Goal: Information Seeking & Learning: Learn about a topic

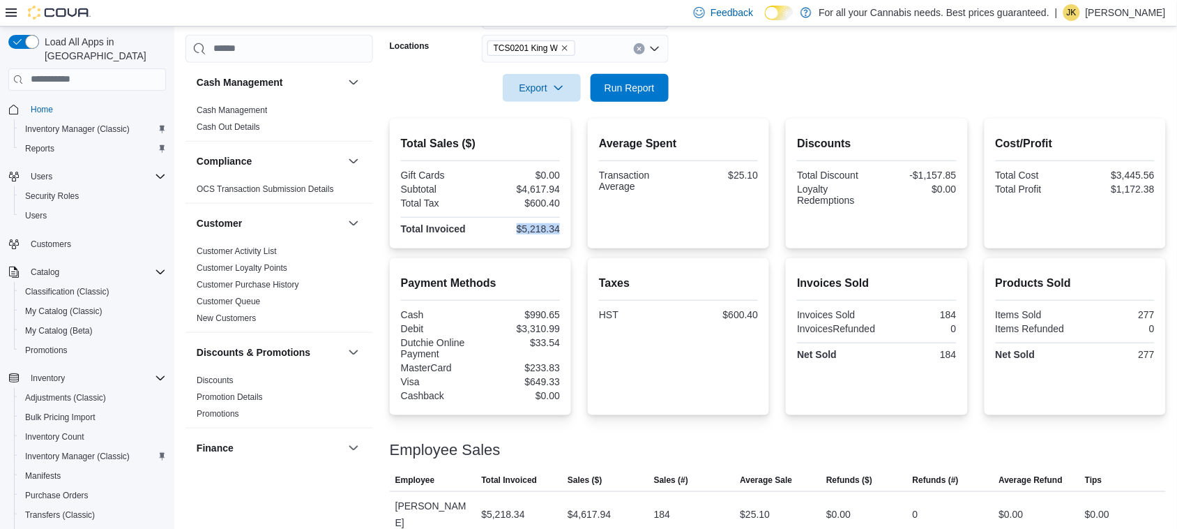
scroll to position [949, 0]
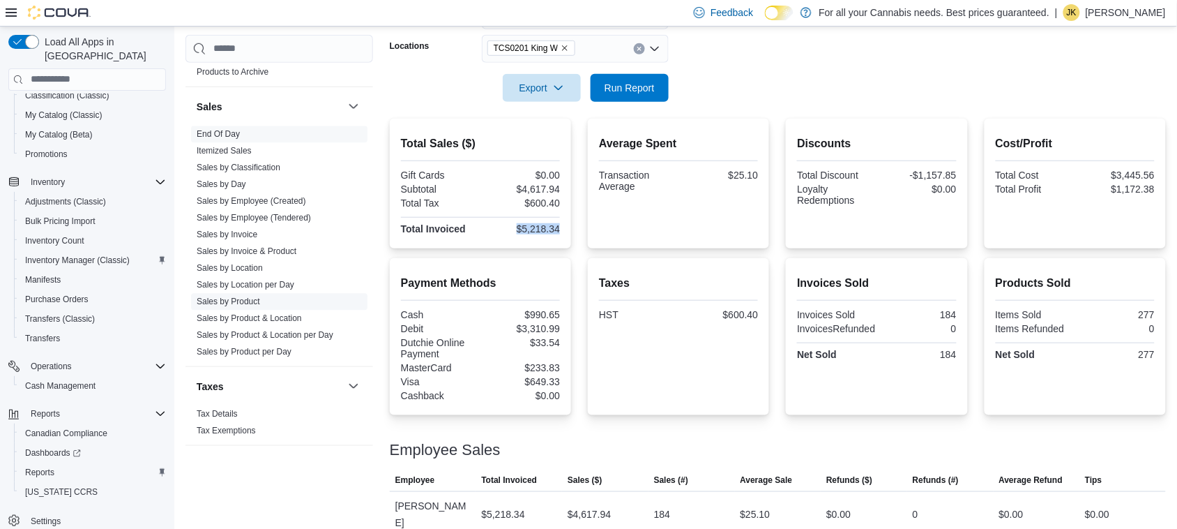
click at [244, 304] on link "Sales by Product" at bounding box center [228, 302] width 63 height 10
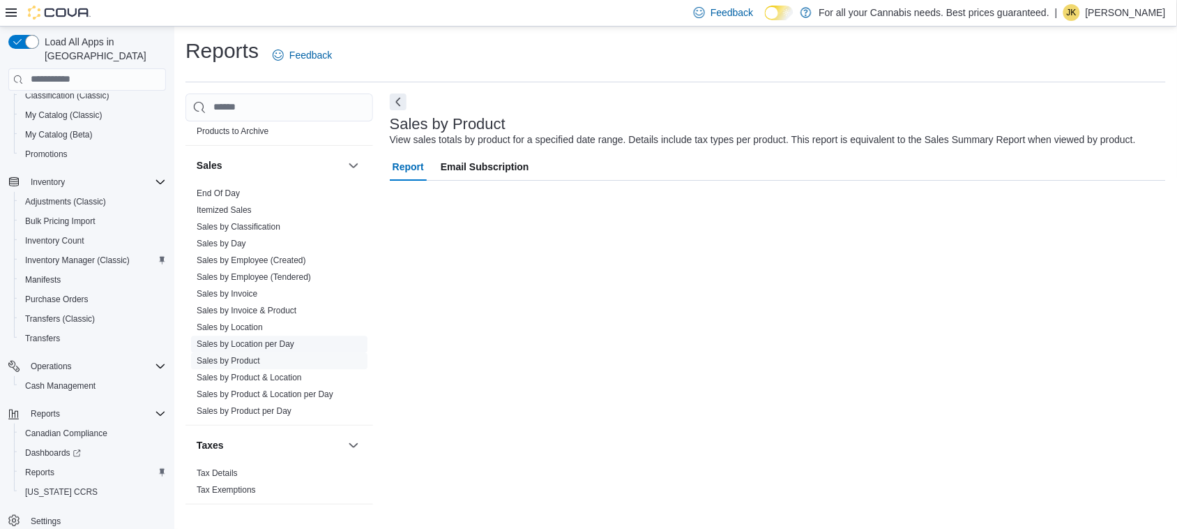
scroll to position [1, 0]
click at [231, 402] on span "Sales by Product per Day" at bounding box center [279, 410] width 176 height 17
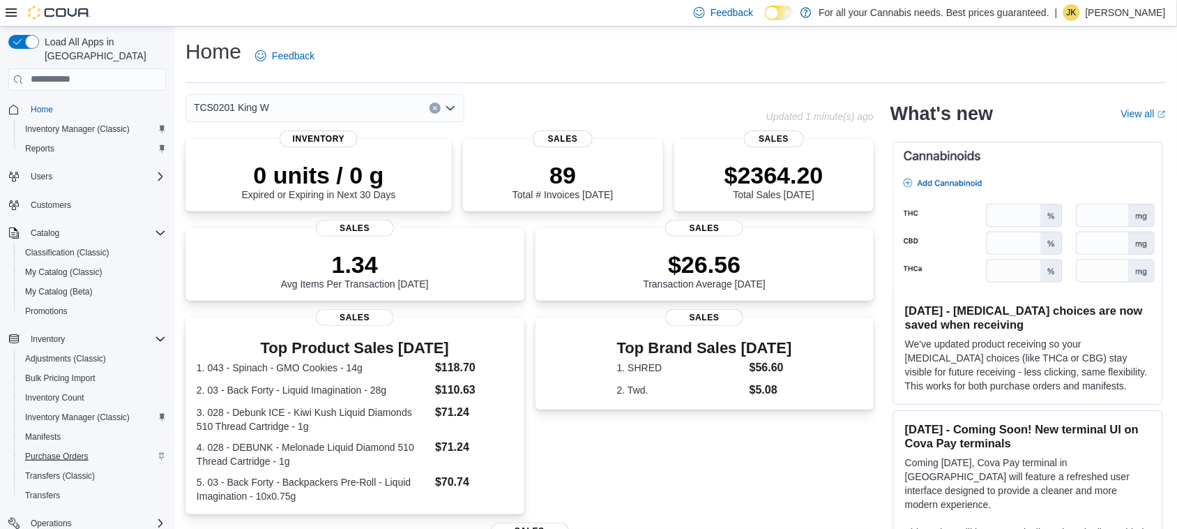
scroll to position [137, 0]
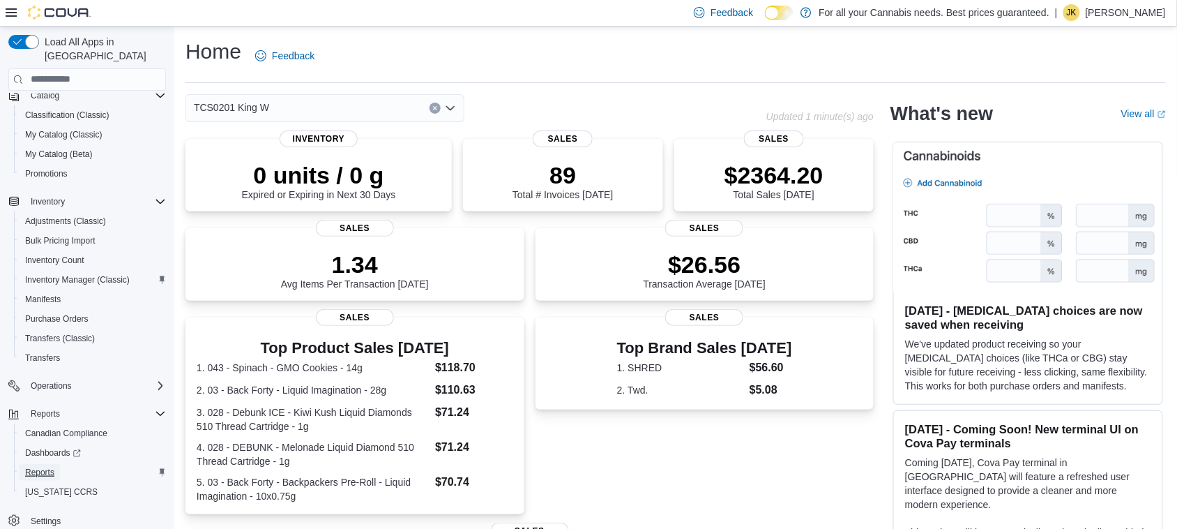
click at [53, 466] on span "Reports" at bounding box center [39, 471] width 29 height 11
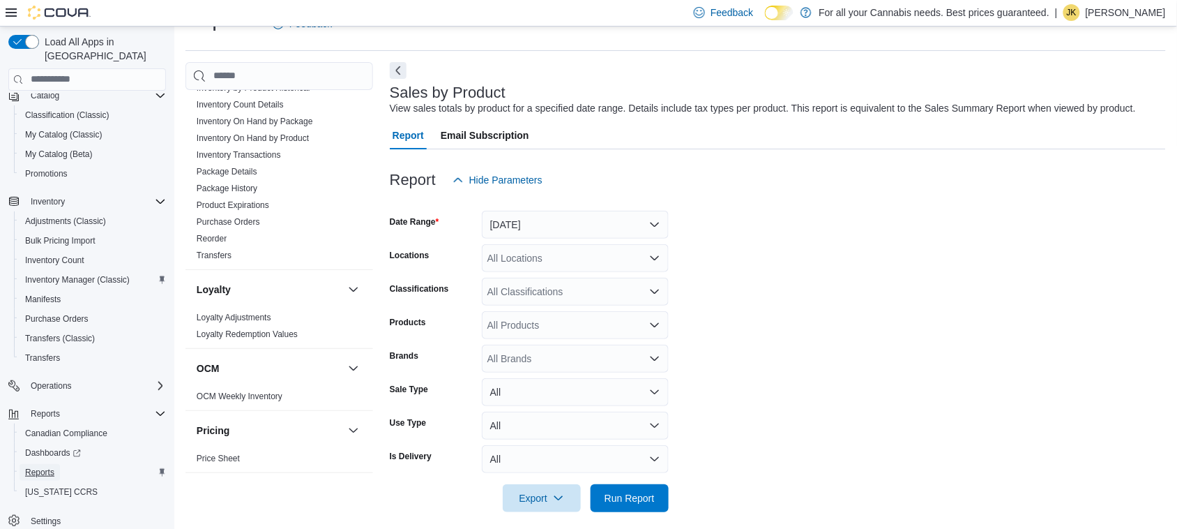
scroll to position [949, 0]
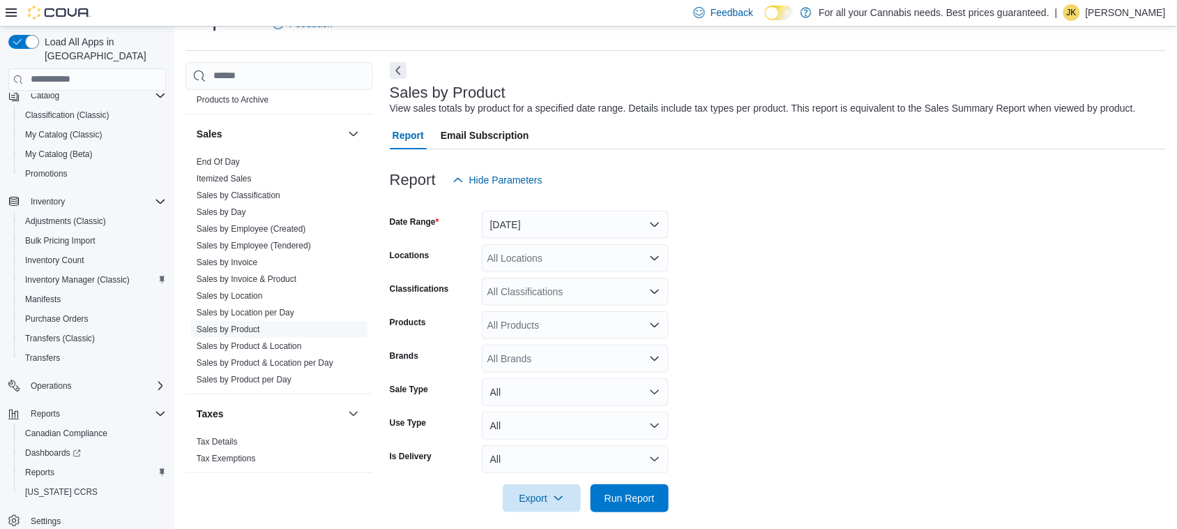
click at [239, 326] on link "Sales by Product" at bounding box center [228, 329] width 63 height 10
click at [531, 224] on button "[DATE]" at bounding box center [575, 225] width 187 height 28
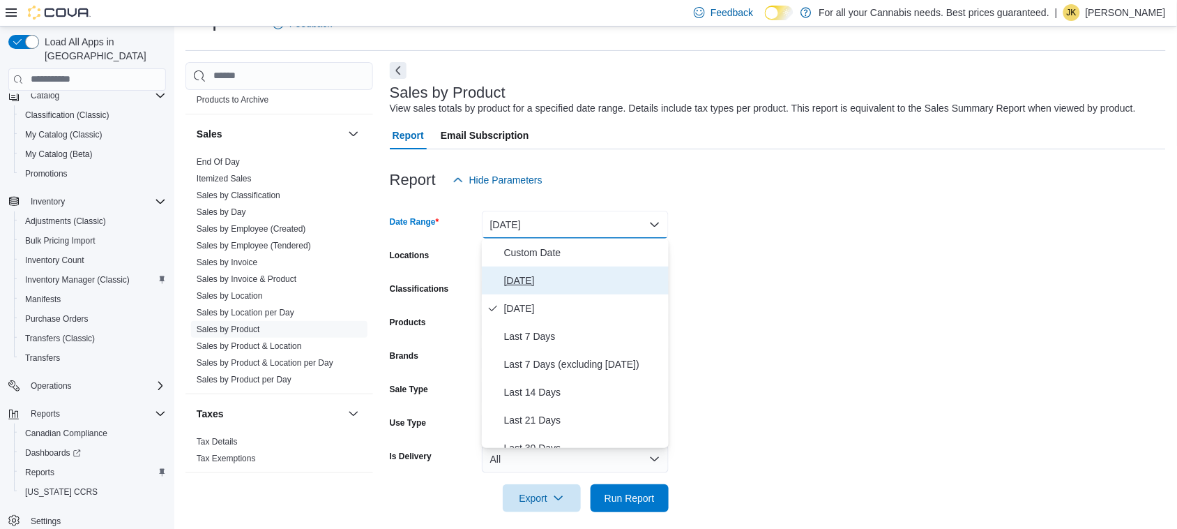
click at [517, 280] on span "[DATE]" at bounding box center [583, 280] width 159 height 17
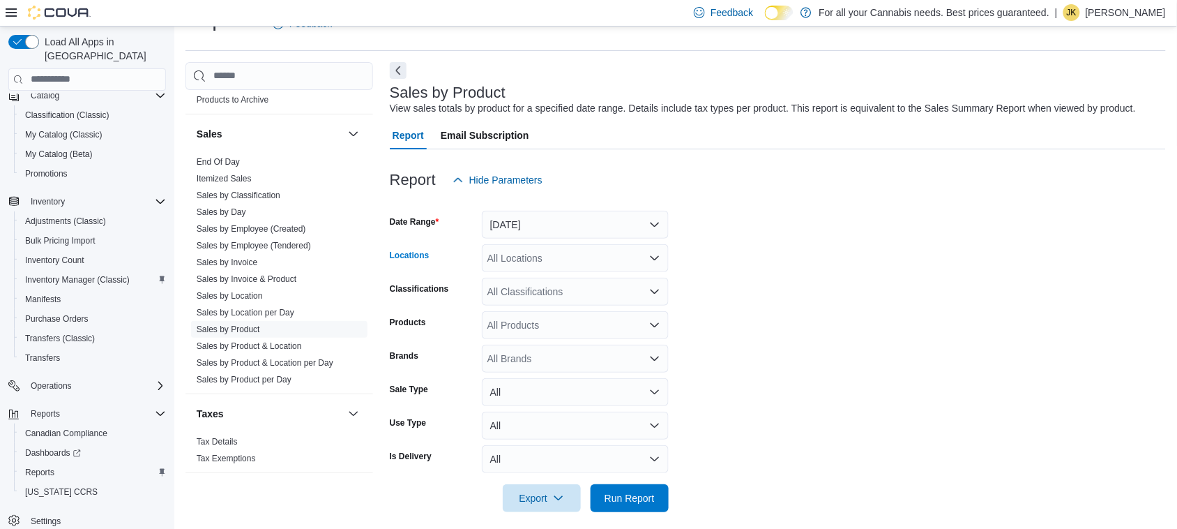
click at [553, 259] on div "All Locations" at bounding box center [575, 258] width 187 height 28
type input "***"
click at [559, 280] on span "TCS0201 King W" at bounding box center [556, 282] width 75 height 14
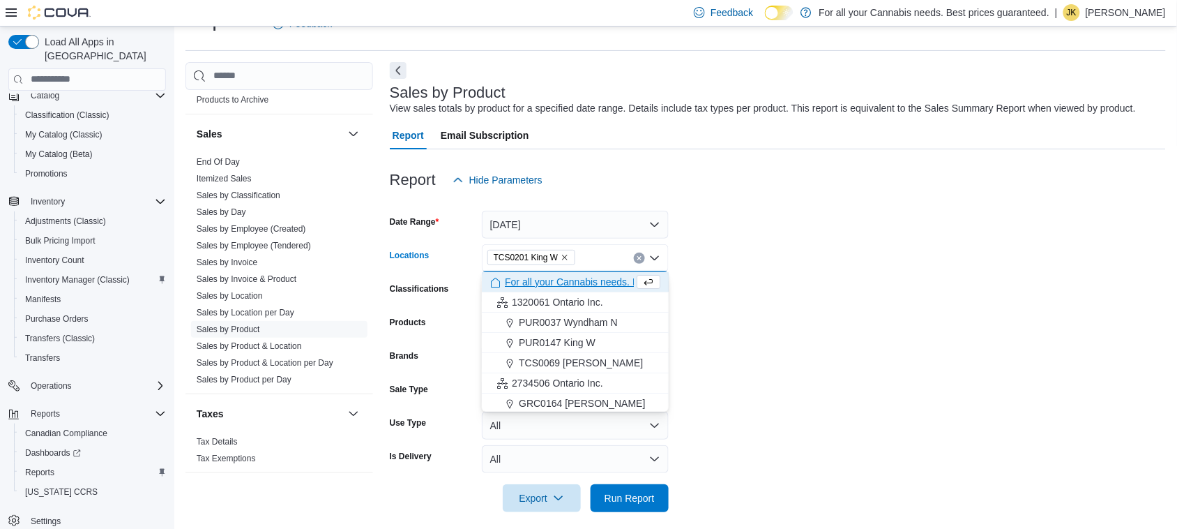
click at [709, 288] on form "Date Range [DATE] Locations TCS0201 [GEOGRAPHIC_DATA] box. Selected. TCS0201 Ki…" at bounding box center [778, 353] width 776 height 318
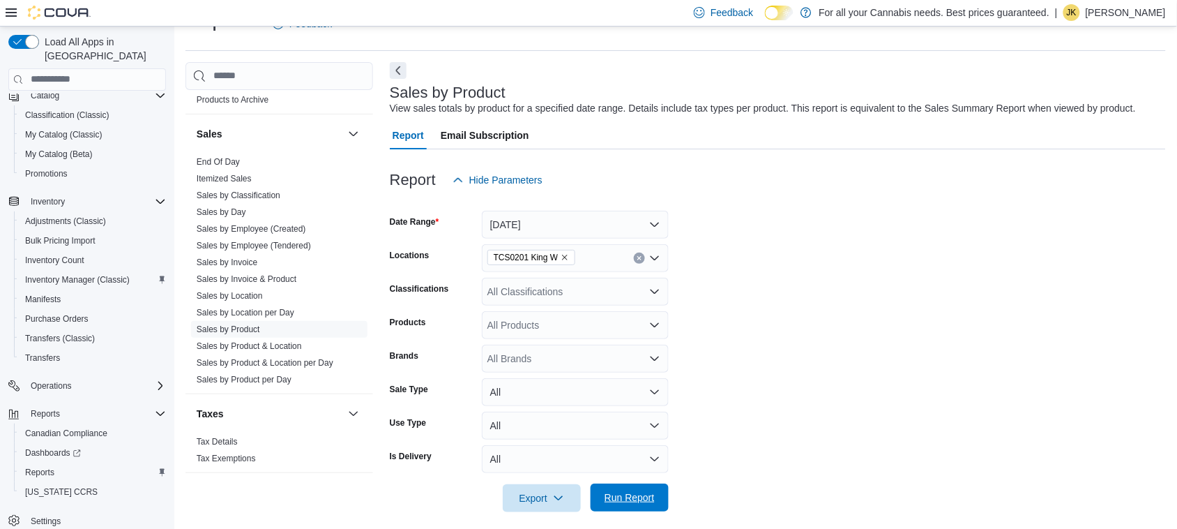
click at [632, 493] on span "Run Report" at bounding box center [630, 497] width 50 height 14
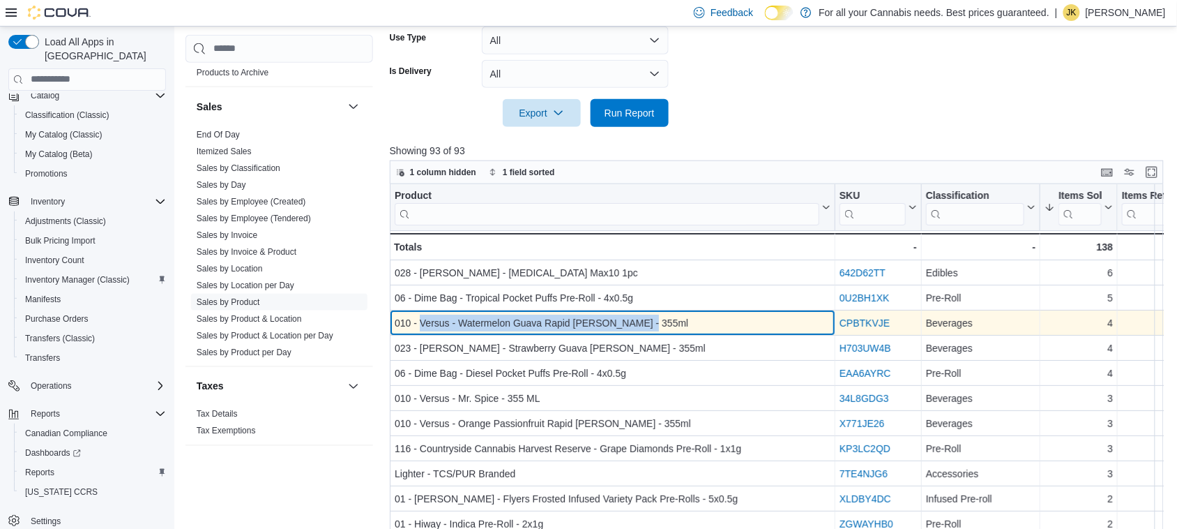
drag, startPoint x: 644, startPoint y: 321, endPoint x: 420, endPoint y: 318, distance: 223.1
click at [420, 318] on div "010 - Versus - Watermelon Guava Rapid [PERSON_NAME] - 355ml" at bounding box center [613, 322] width 436 height 17
copy div "Versus - Watermelon Guava Rapid [PERSON_NAME] - 355ml"
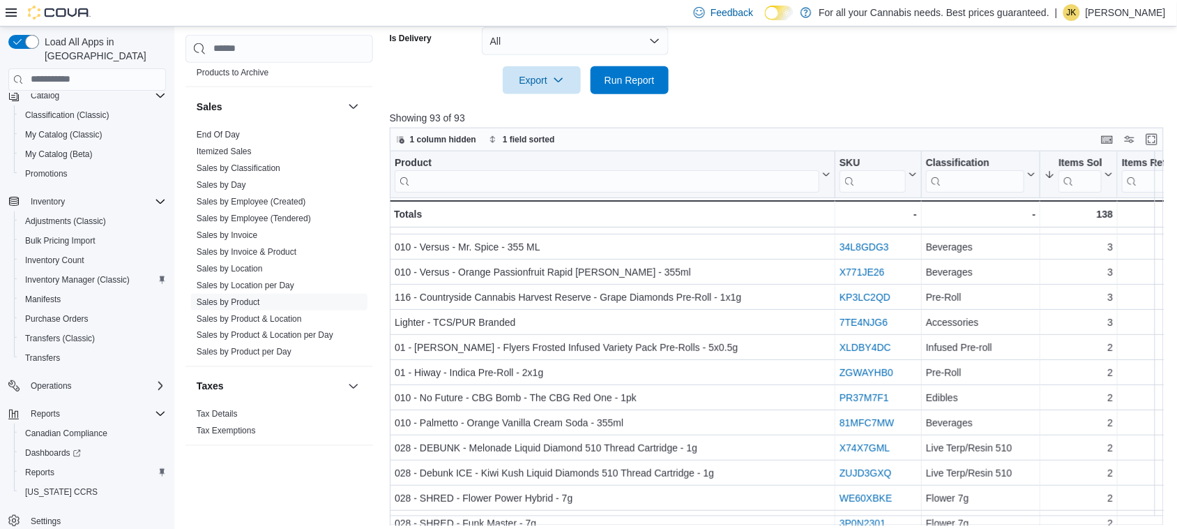
scroll to position [188, 0]
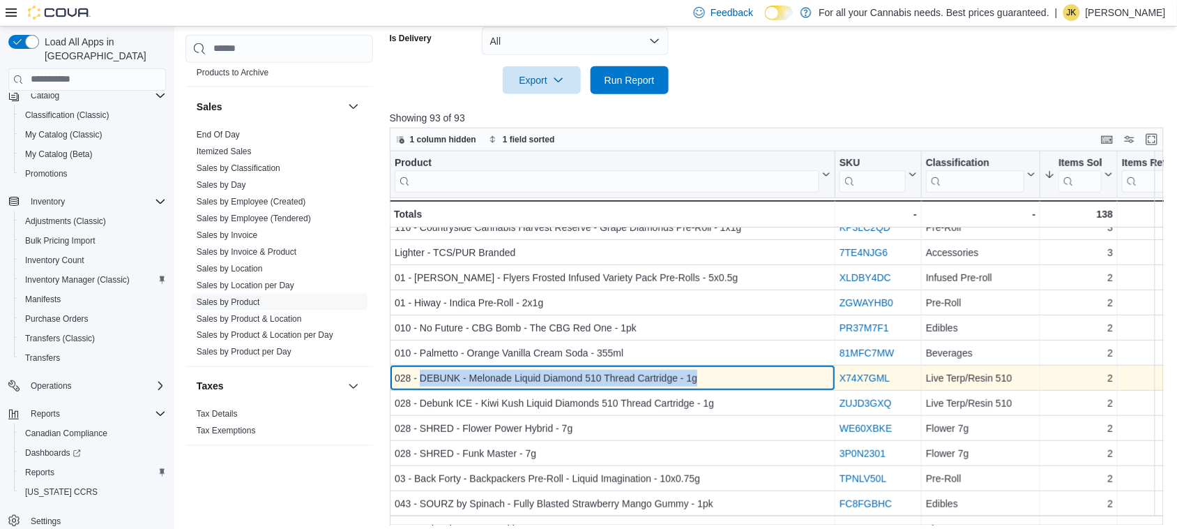
drag, startPoint x: 706, startPoint y: 380, endPoint x: 424, endPoint y: 374, distance: 281.8
click at [423, 373] on div "028 - DEBUNK - Melonade Liquid Diamond 510 Thread Cartridge - 1g" at bounding box center [613, 378] width 436 height 17
copy div "DEBUNK - Melonade Liquid Diamond 510 Thread Cartridge - 1g"
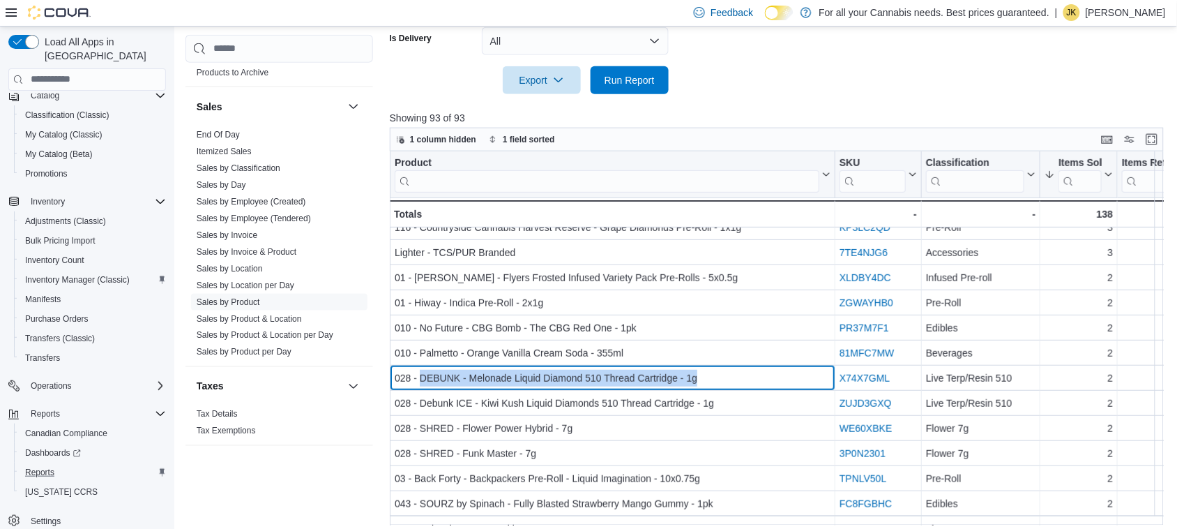
scroll to position [482, 0]
